Goal: Browse casually: Explore the website without a specific task or goal

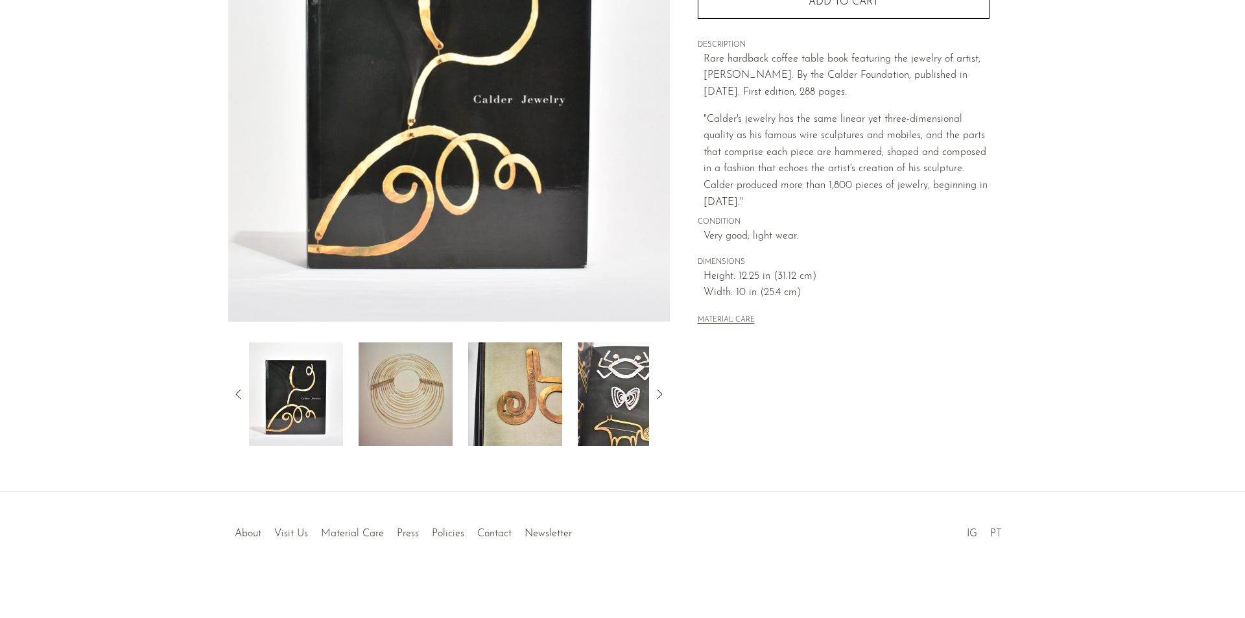
scroll to position [226, 0]
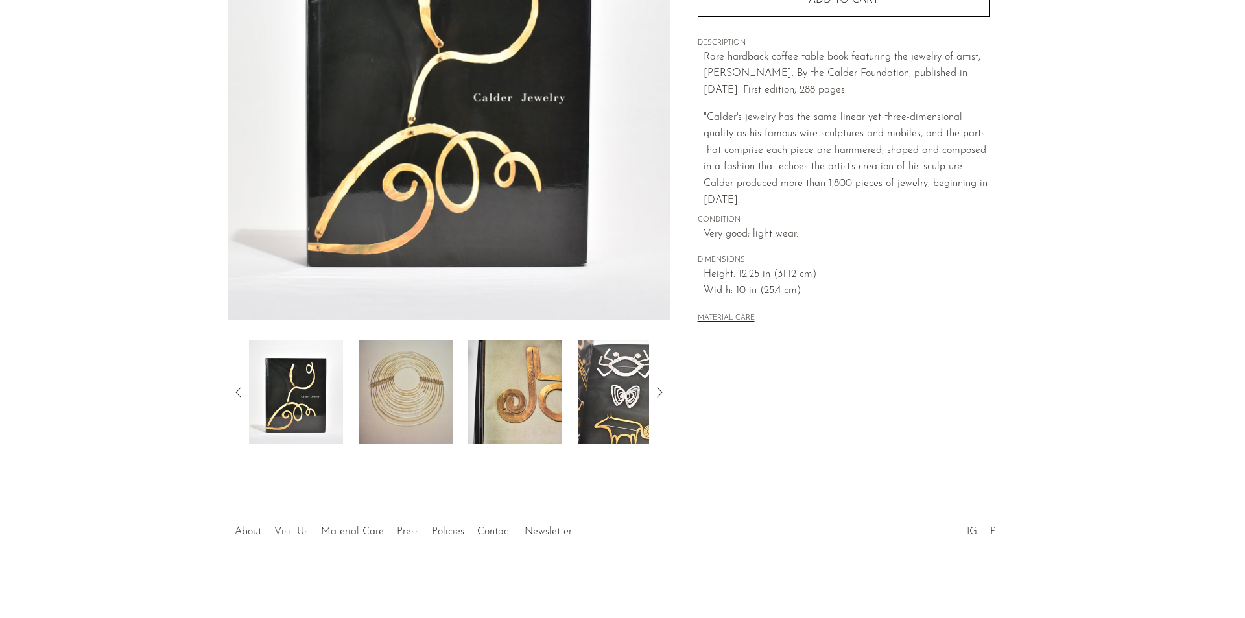
click at [659, 388] on icon at bounding box center [659, 392] width 16 height 16
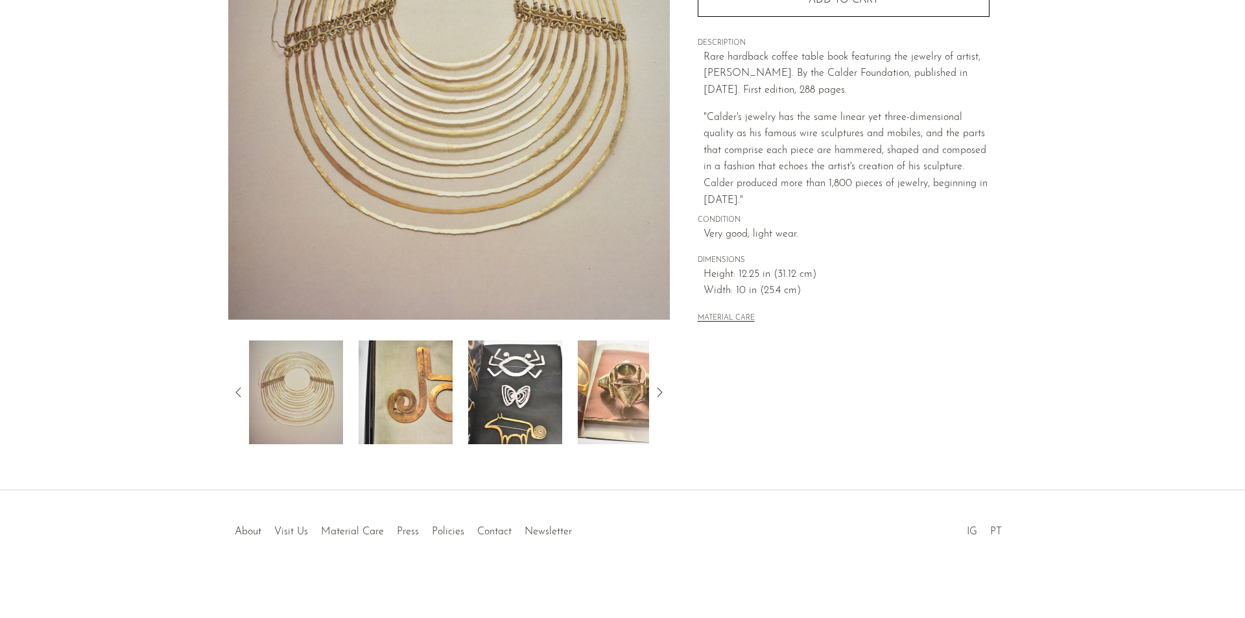
click at [659, 388] on icon at bounding box center [659, 392] width 16 height 16
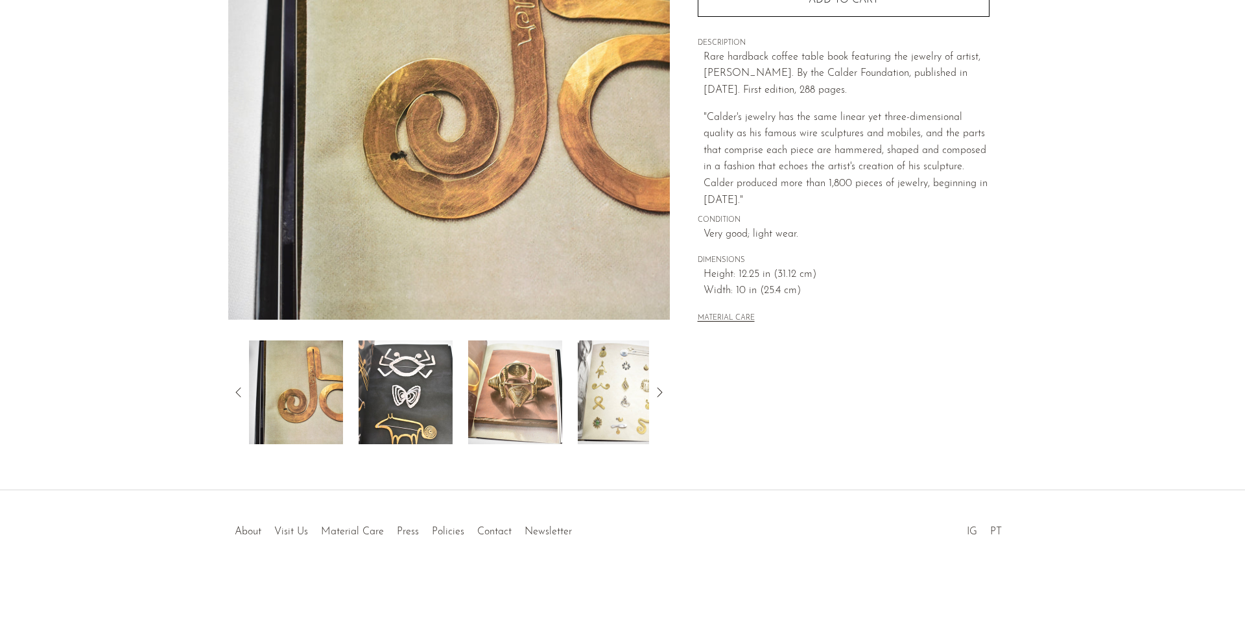
click at [659, 388] on icon at bounding box center [659, 392] width 16 height 16
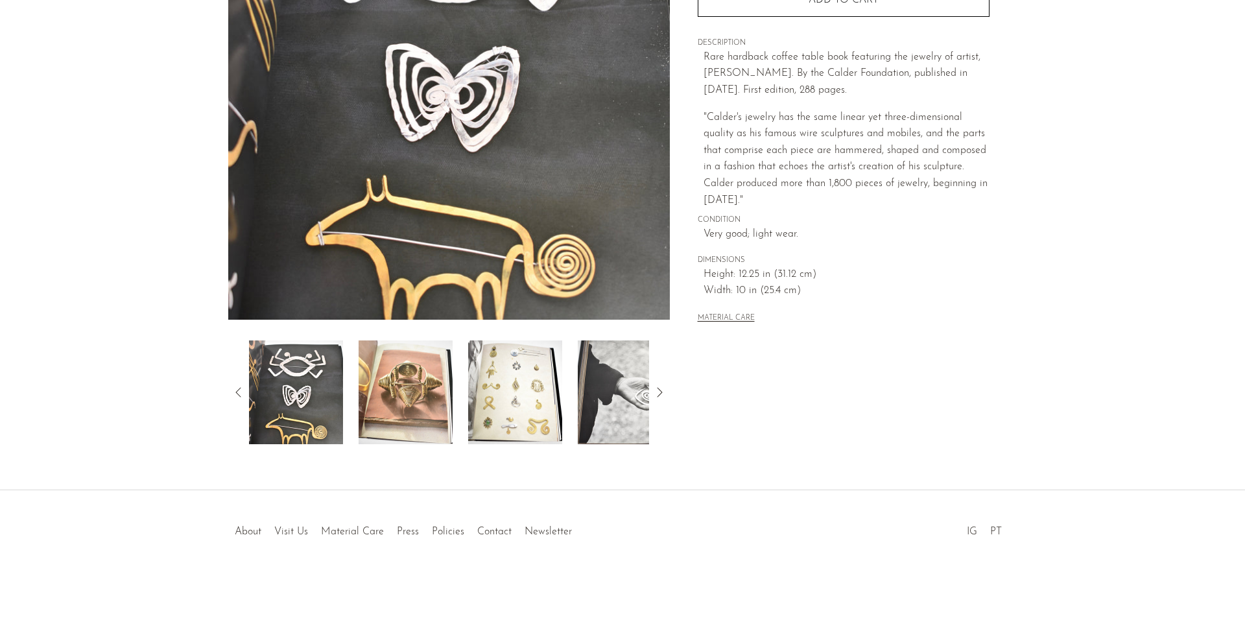
click at [529, 402] on img at bounding box center [515, 392] width 94 height 104
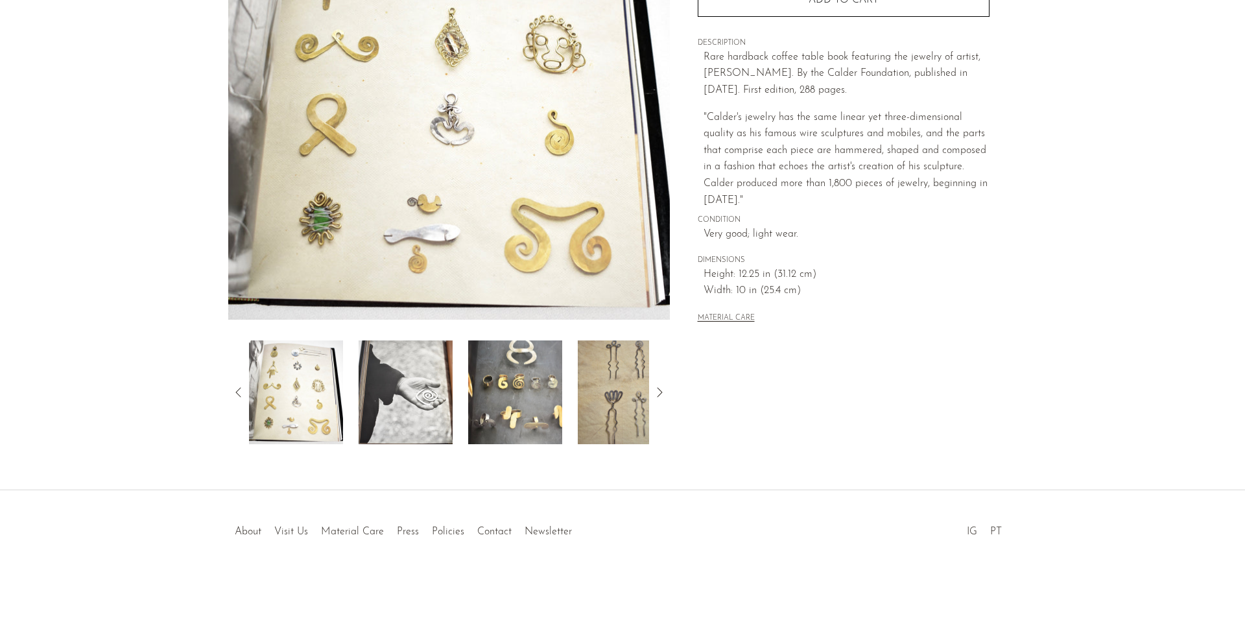
click at [465, 187] on img at bounding box center [448, 76] width 441 height 486
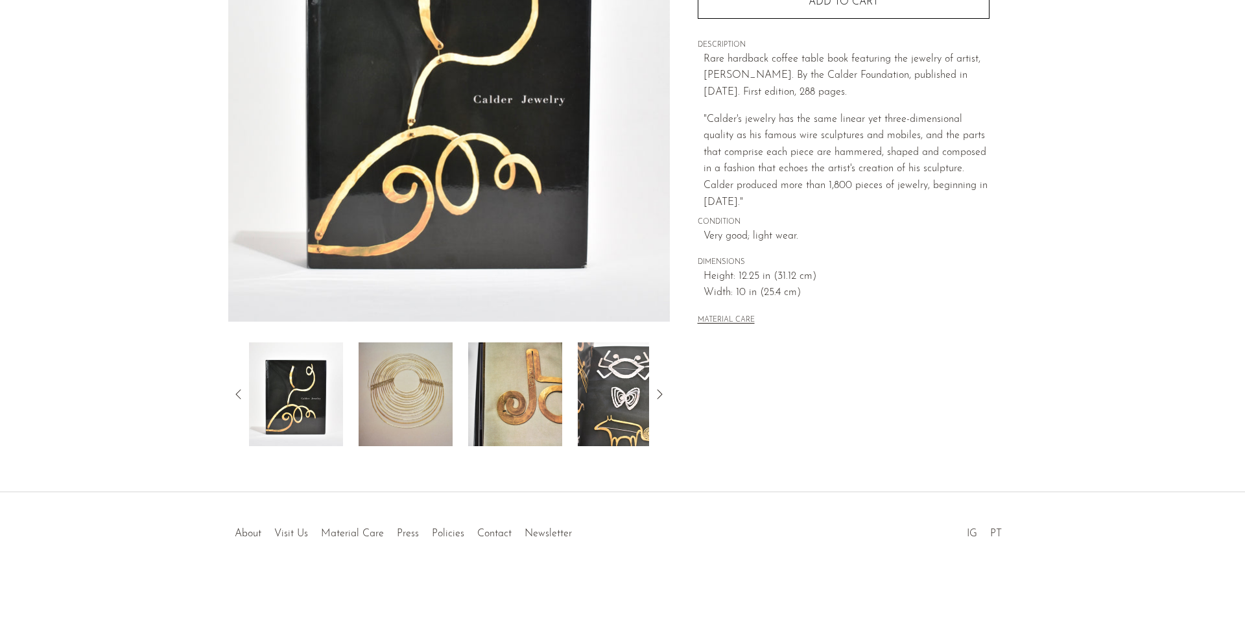
scroll to position [226, 0]
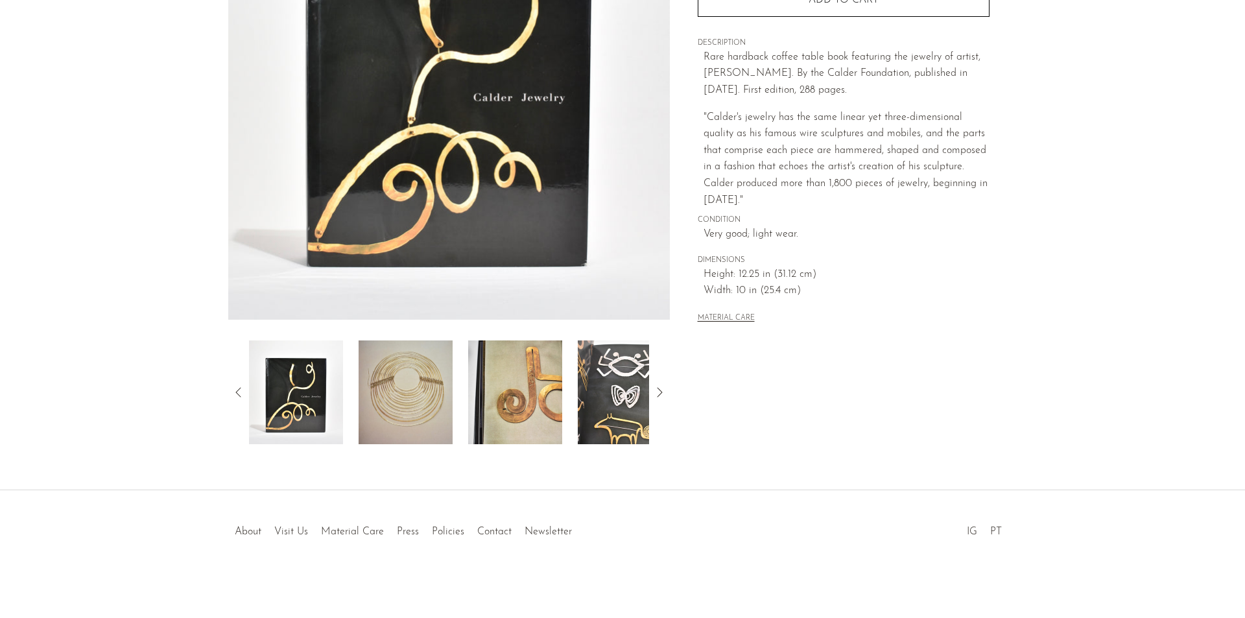
click at [653, 392] on icon at bounding box center [659, 392] width 16 height 16
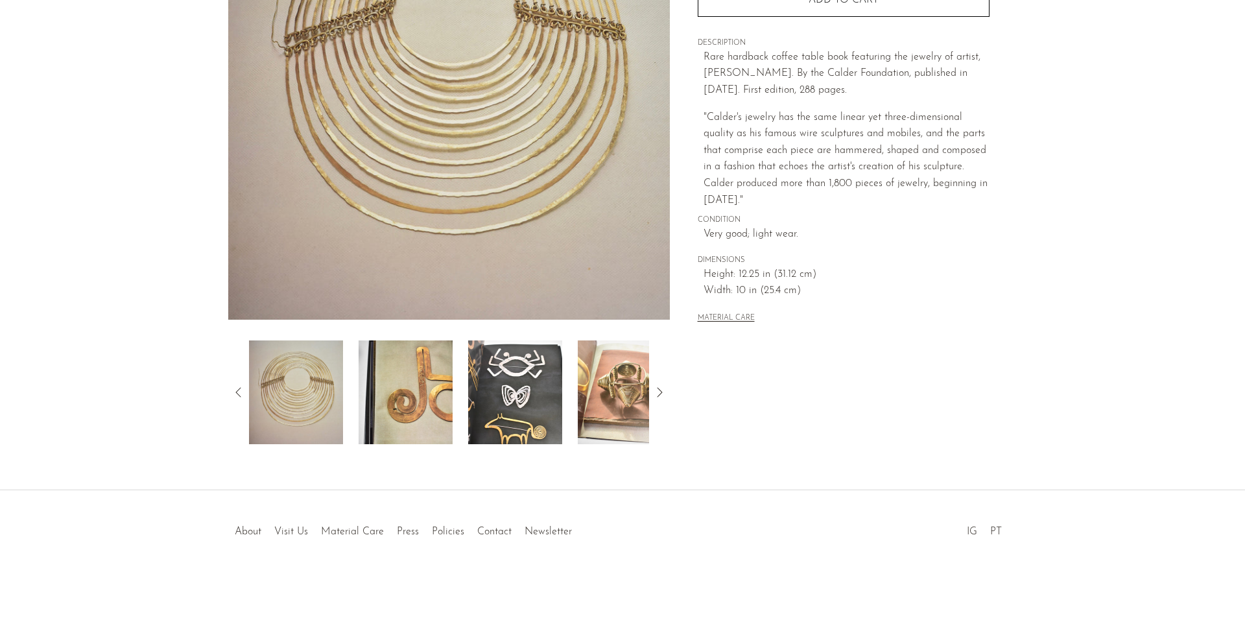
click at [658, 392] on icon at bounding box center [659, 392] width 16 height 16
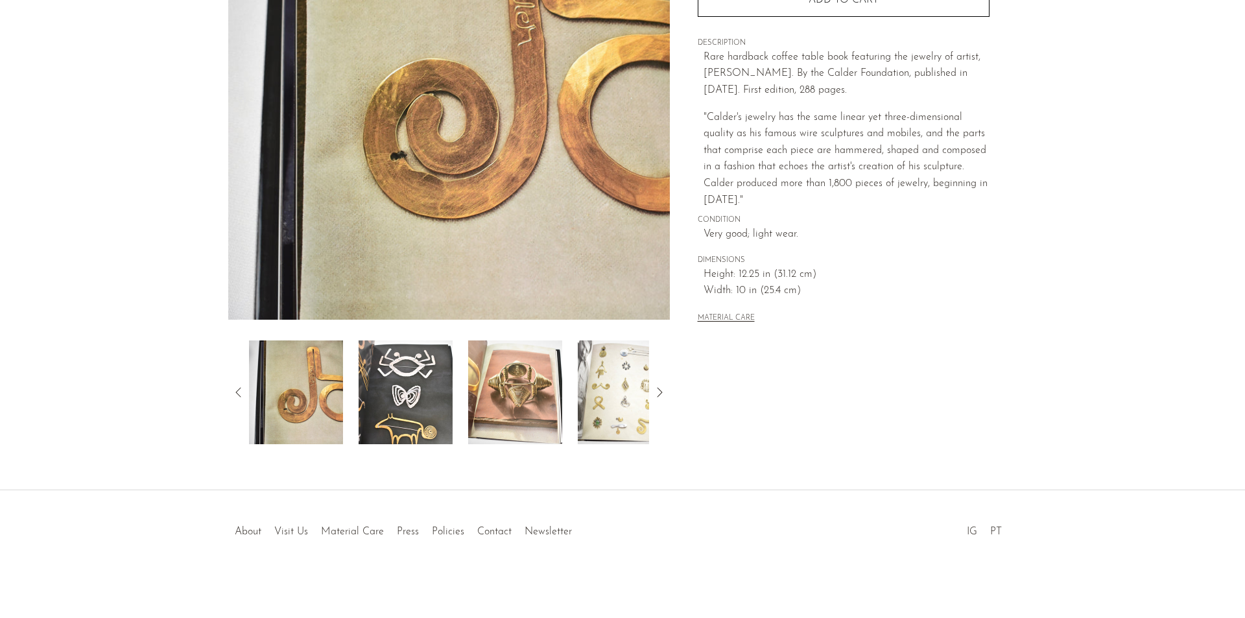
click at [659, 392] on icon at bounding box center [659, 392] width 16 height 16
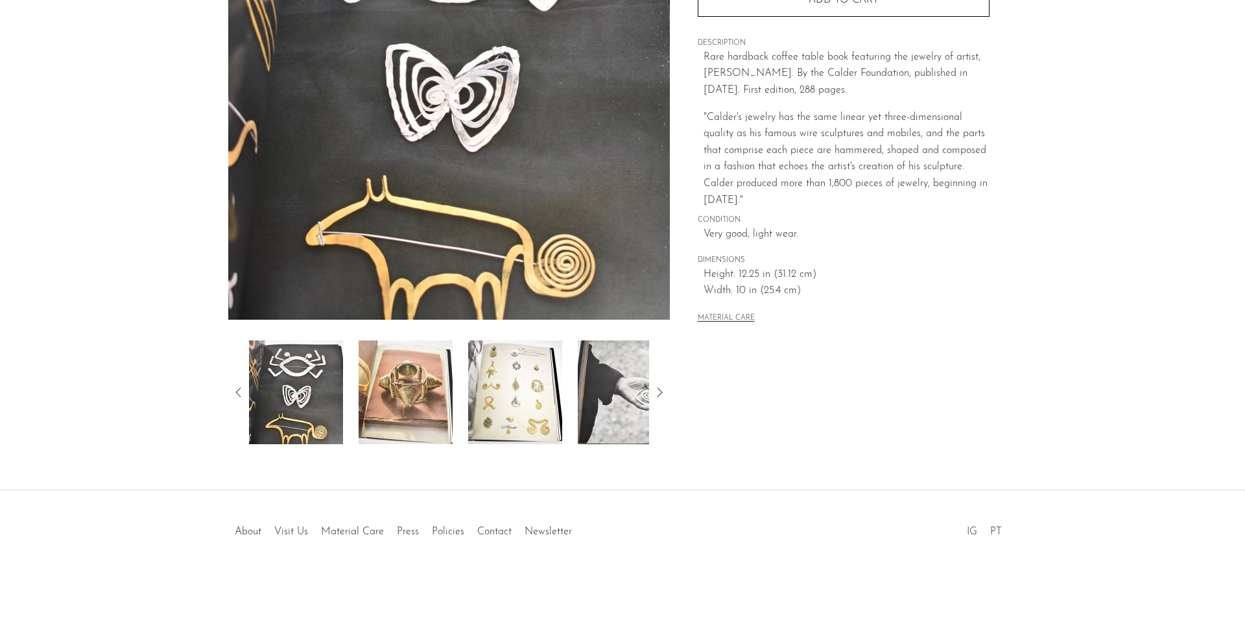
click at [660, 391] on icon at bounding box center [659, 392] width 16 height 16
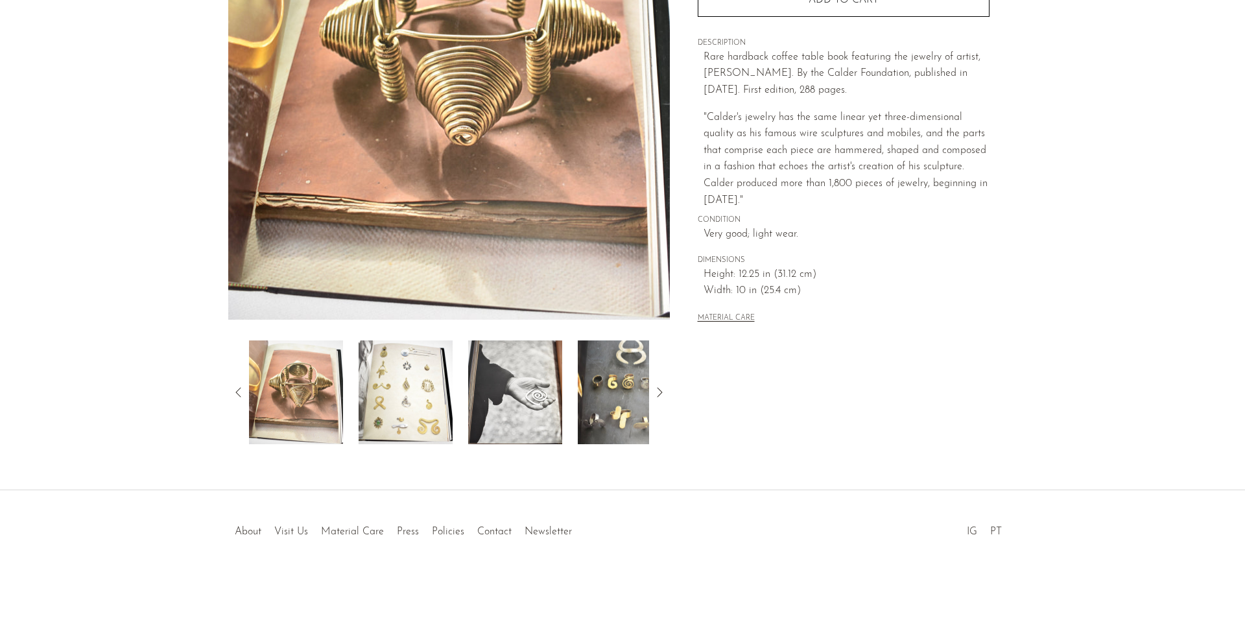
click at [661, 390] on icon at bounding box center [659, 392] width 16 height 16
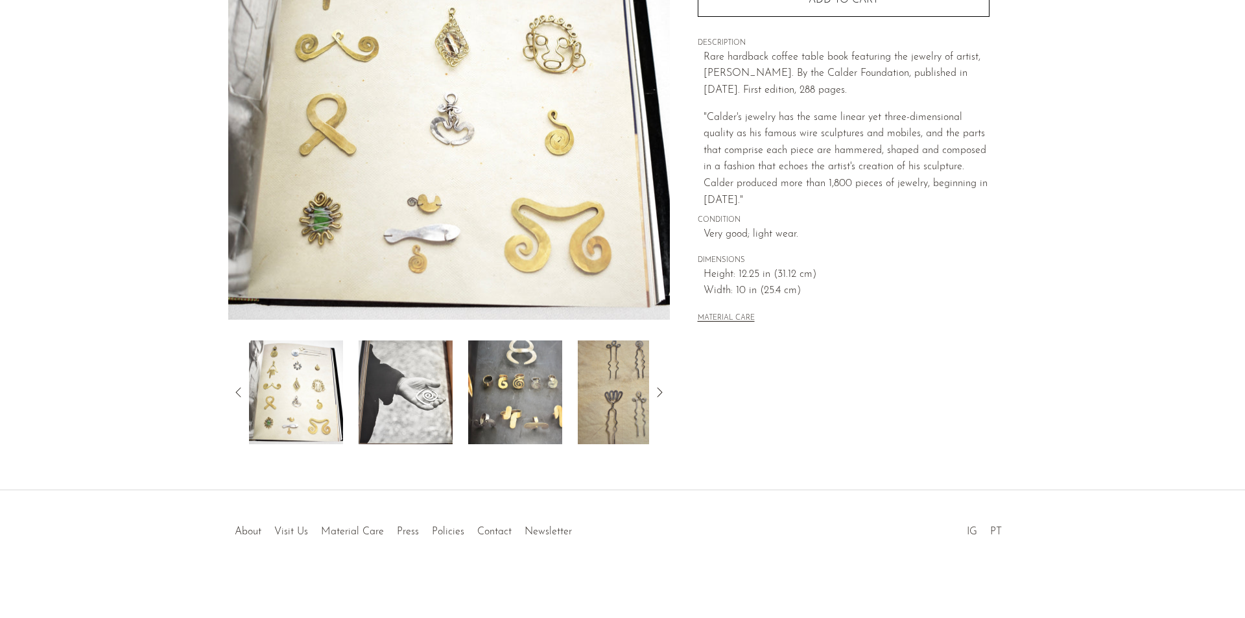
click at [664, 387] on icon at bounding box center [659, 392] width 16 height 16
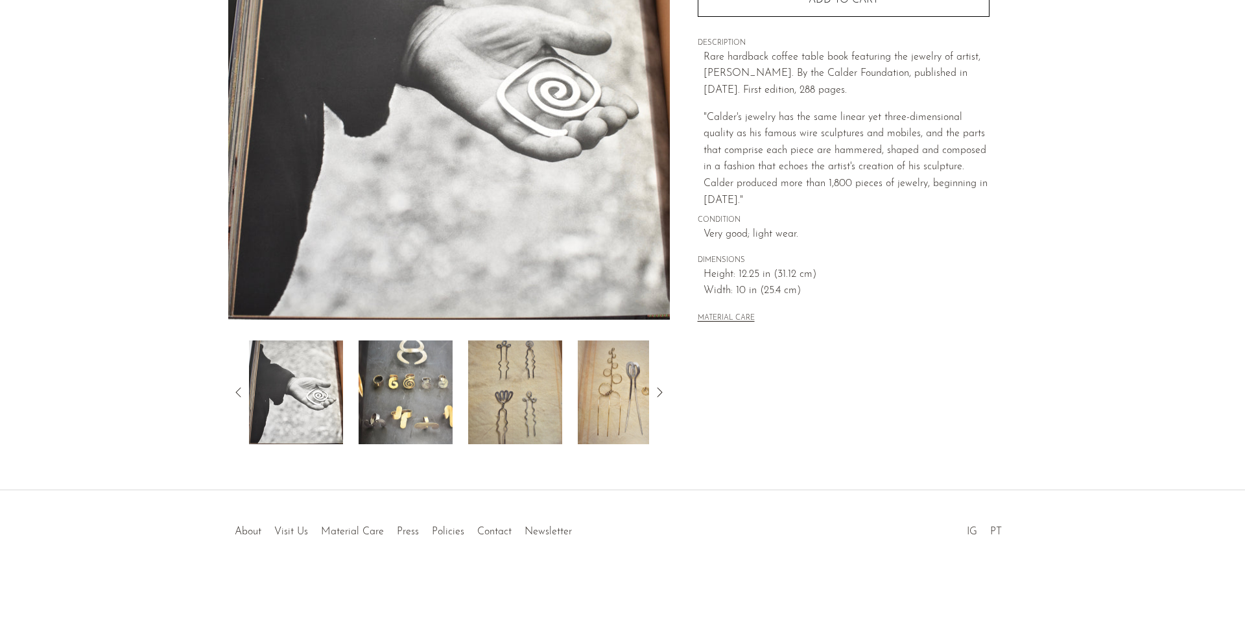
click at [661, 389] on icon at bounding box center [659, 392] width 16 height 16
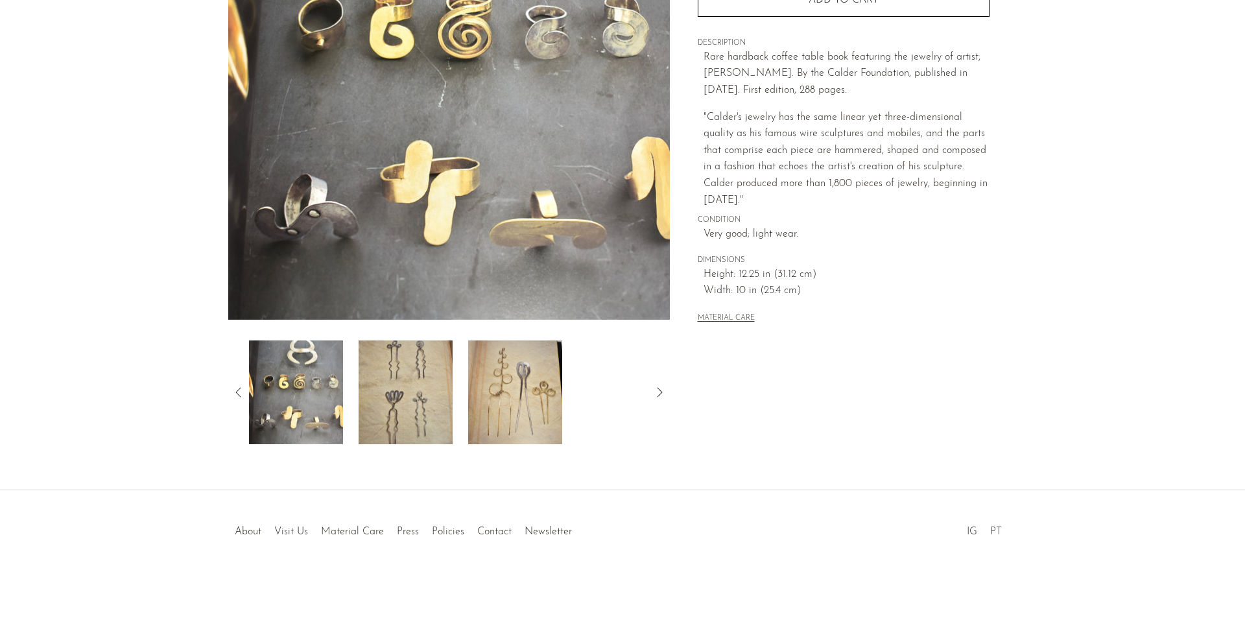
click at [347, 228] on img at bounding box center [448, 76] width 441 height 486
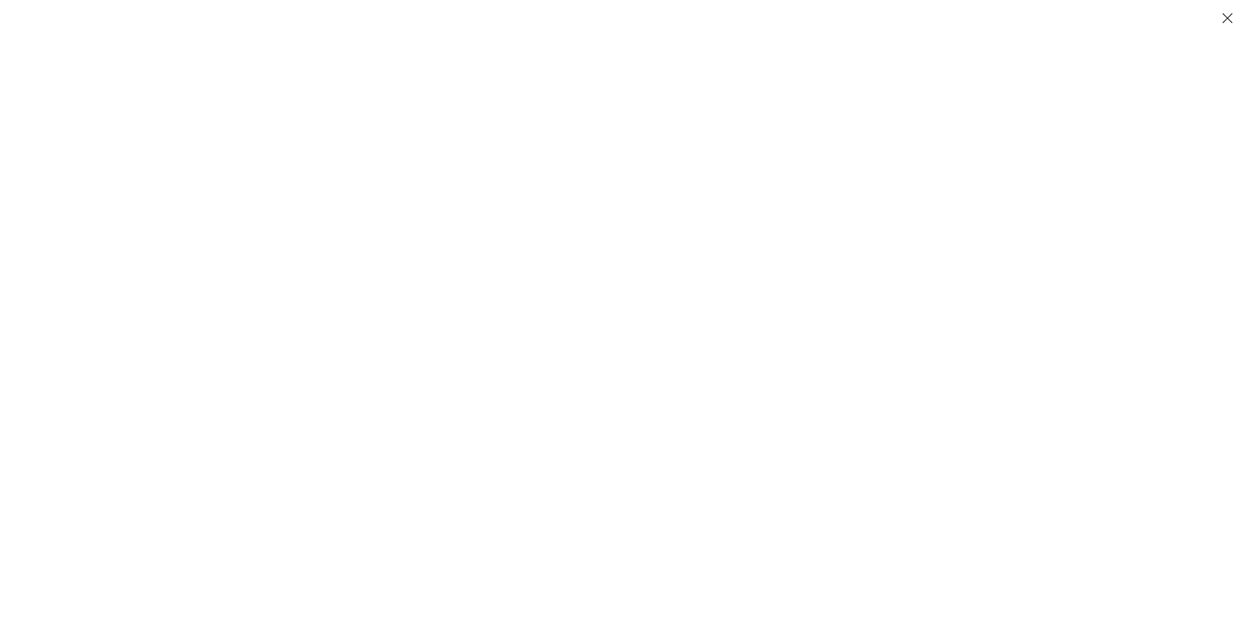
click at [351, 228] on div at bounding box center [622, 309] width 1245 height 618
